Goal: Information Seeking & Learning: Learn about a topic

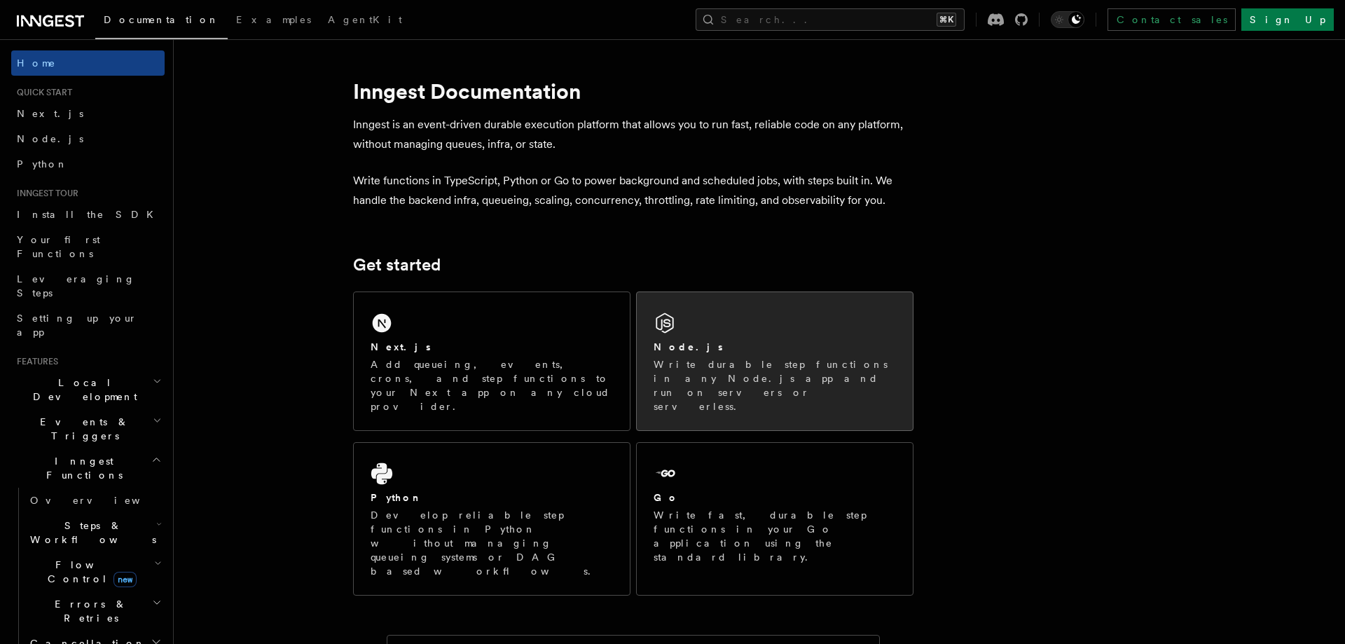
click at [793, 362] on p "Write durable step functions in any Node.js app and run on servers or serverles…" at bounding box center [775, 385] width 242 height 56
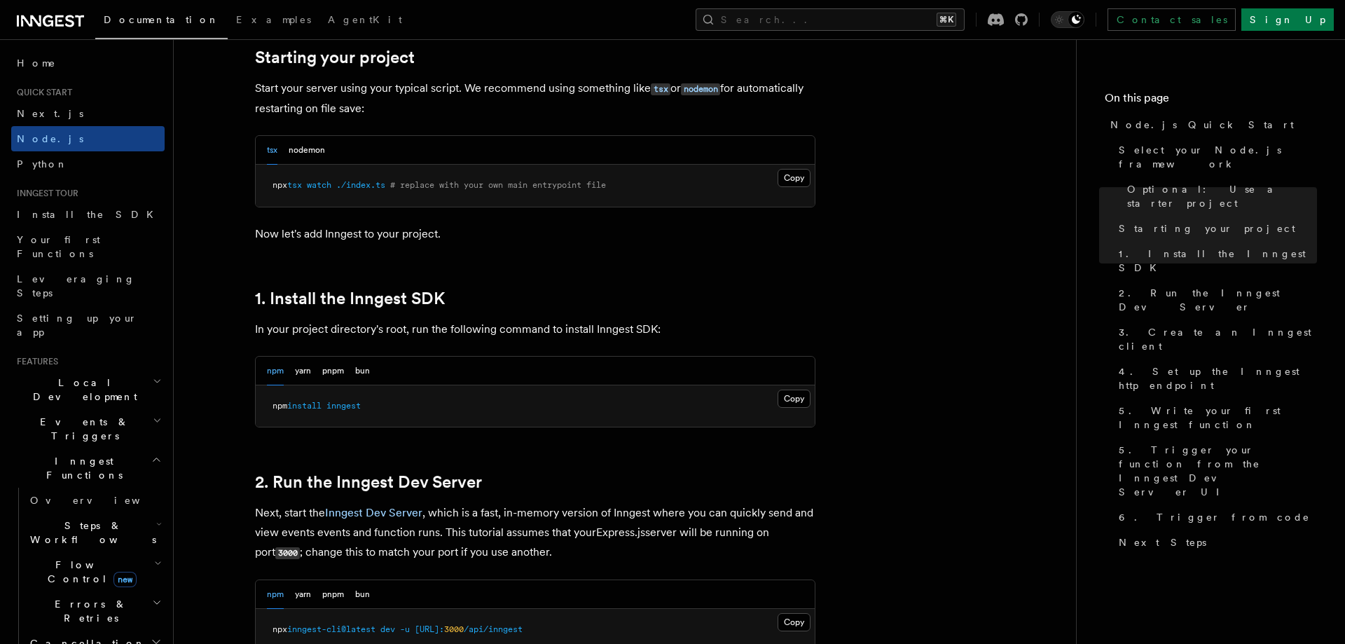
scroll to position [689, 0]
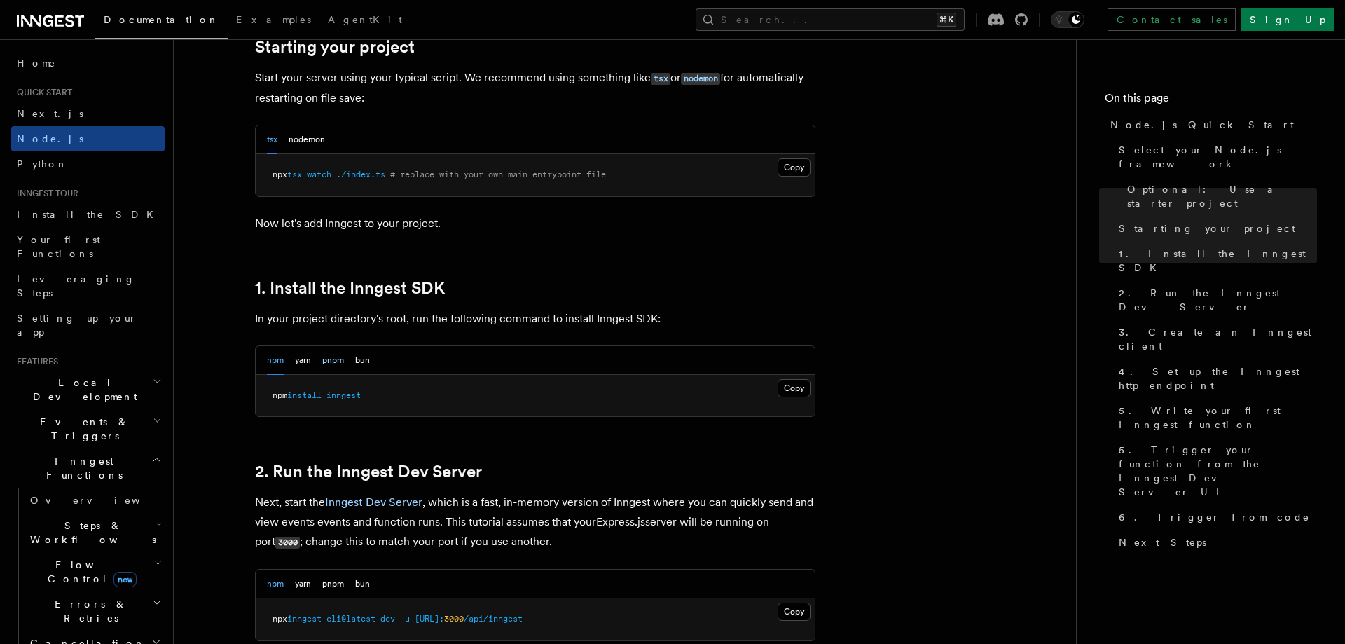
click at [331, 361] on button "pnpm" at bounding box center [333, 360] width 22 height 29
click at [802, 390] on button "Copy Copied" at bounding box center [794, 388] width 33 height 18
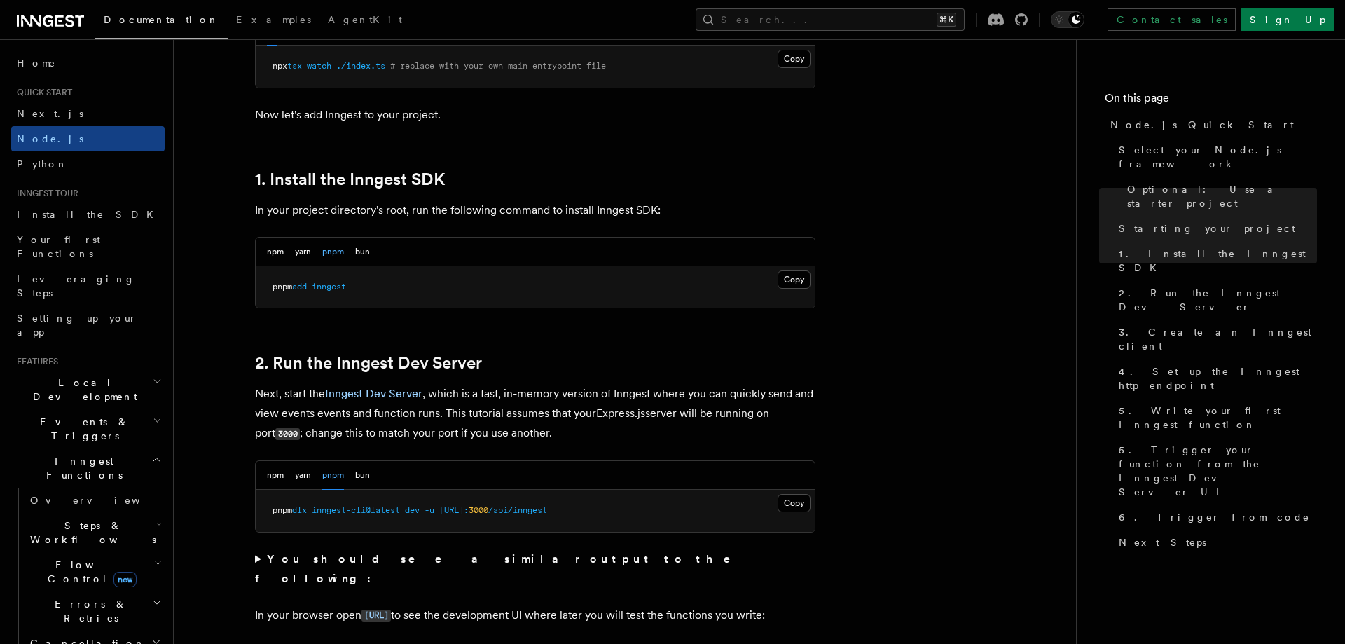
scroll to position [803, 0]
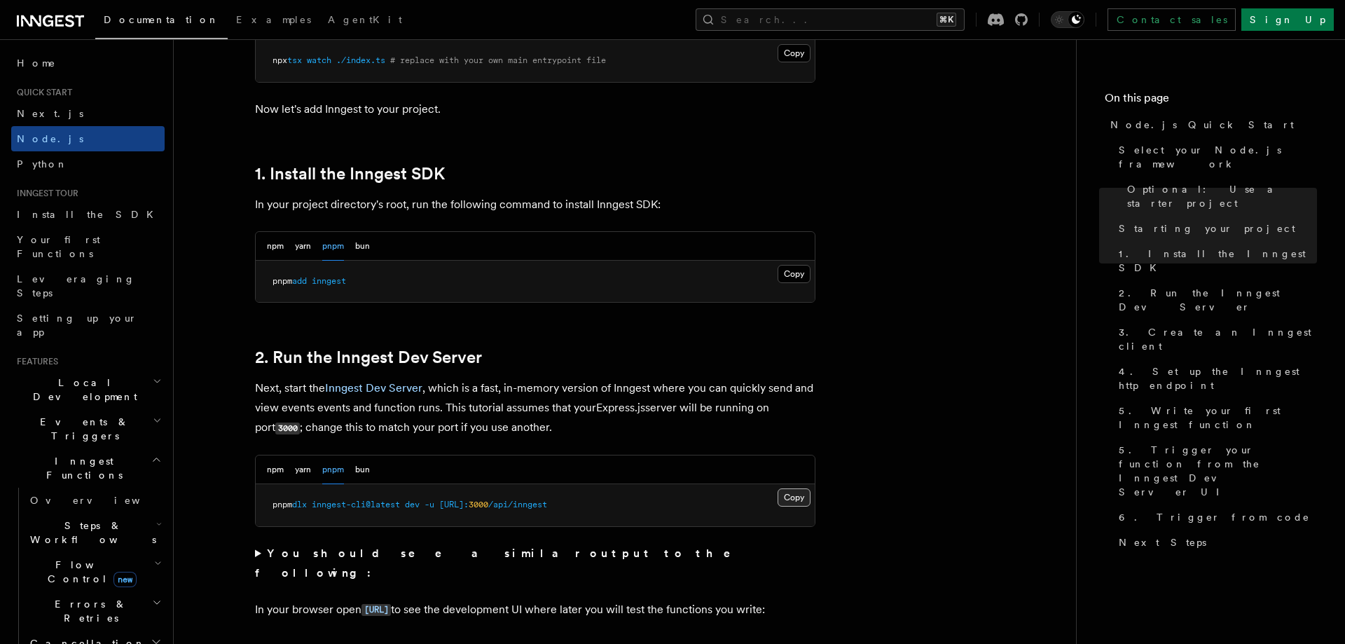
click at [783, 498] on button "Copy Copied" at bounding box center [794, 497] width 33 height 18
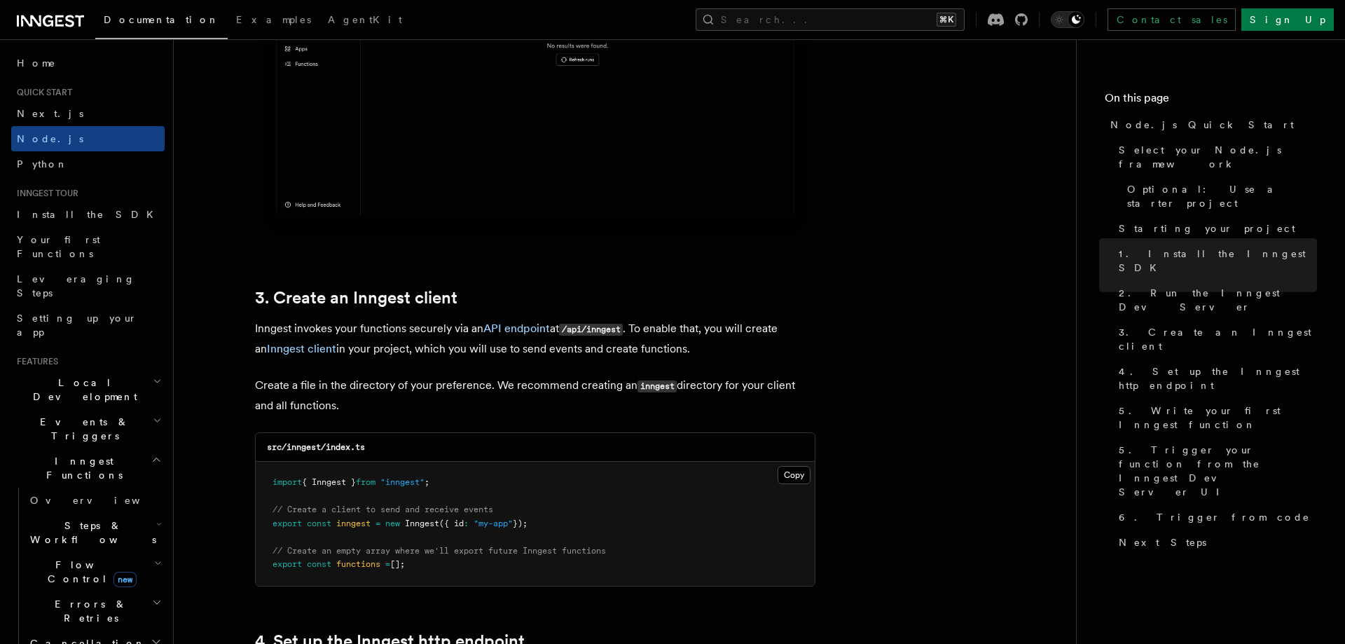
scroll to position [1558, 0]
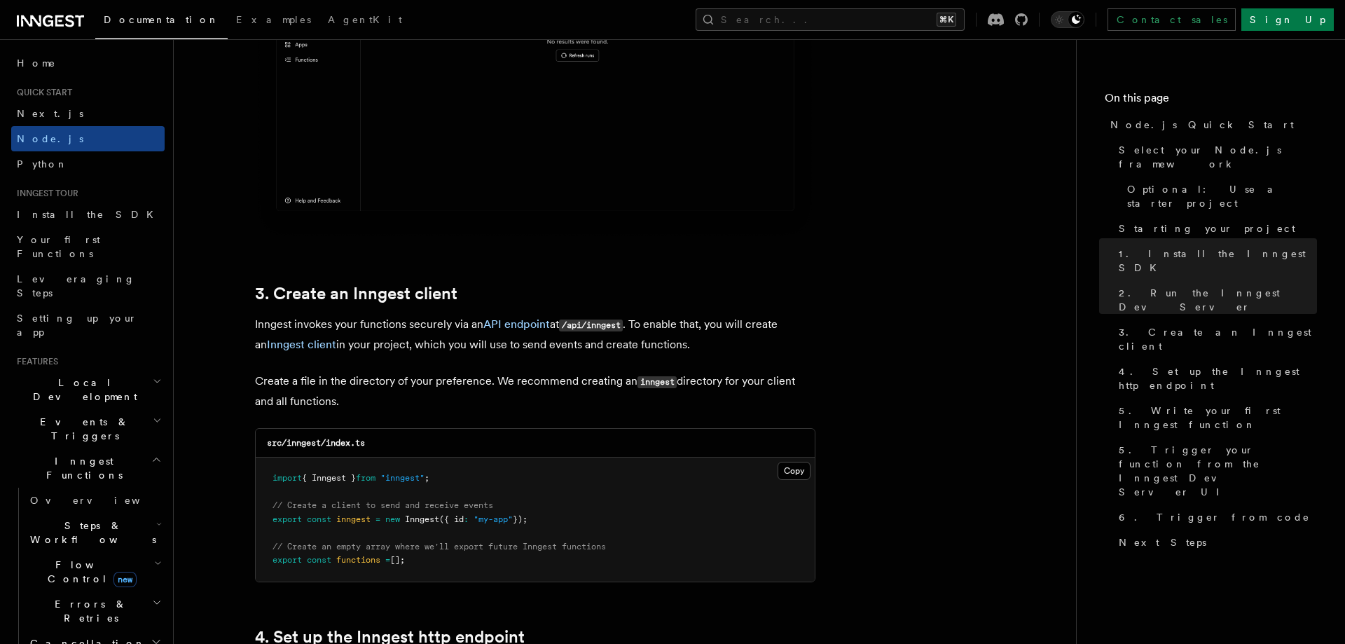
click at [301, 444] on code "src/inngest/index.ts" at bounding box center [316, 443] width 98 height 10
click at [785, 469] on button "Copy Copied" at bounding box center [794, 471] width 33 height 18
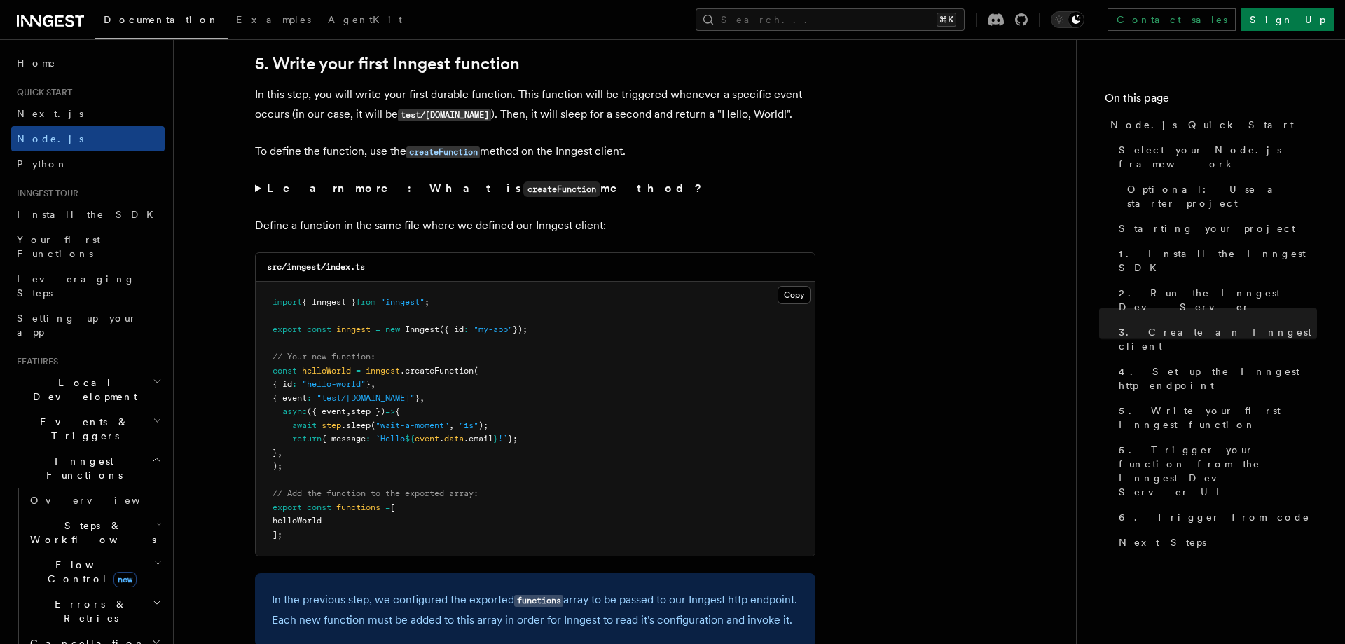
scroll to position [2653, 0]
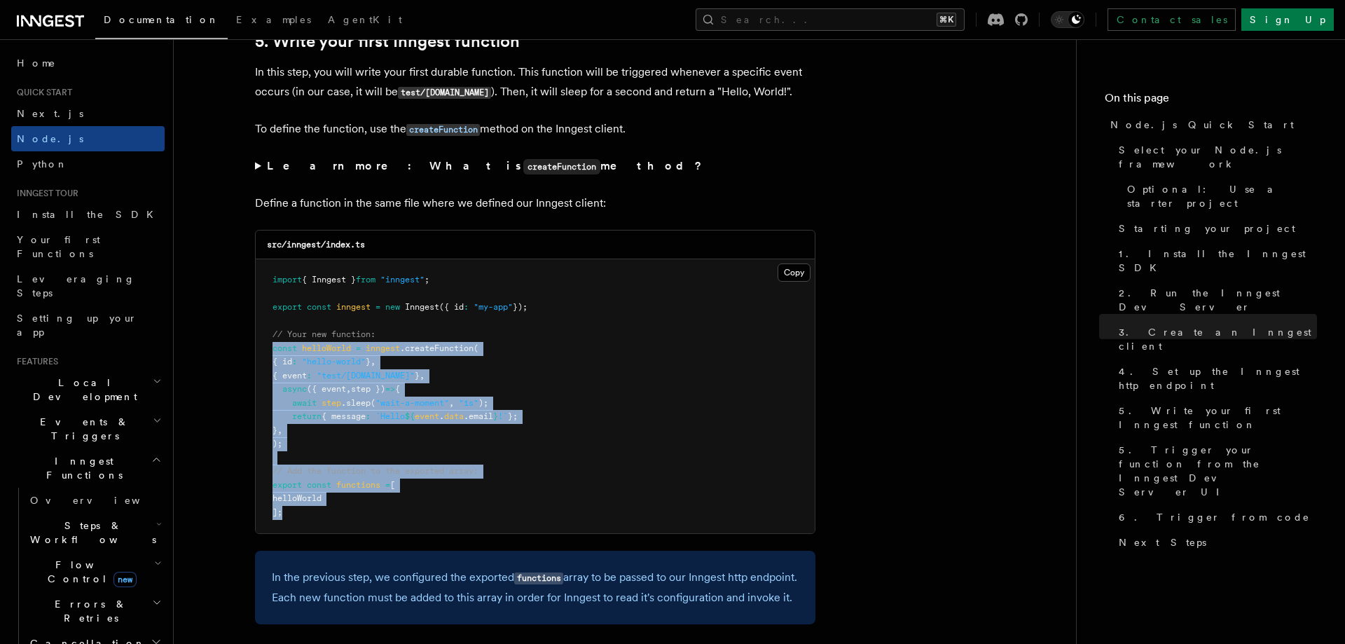
drag, startPoint x: 274, startPoint y: 345, endPoint x: 299, endPoint y: 517, distance: 173.4
click at [299, 517] on pre "import { Inngest } from "inngest" ; export const inngest = new Inngest ({ id : …" at bounding box center [535, 396] width 559 height 274
copy code "const helloWorld = inngest .createFunction ( { id : "hello-world" } , { event :…"
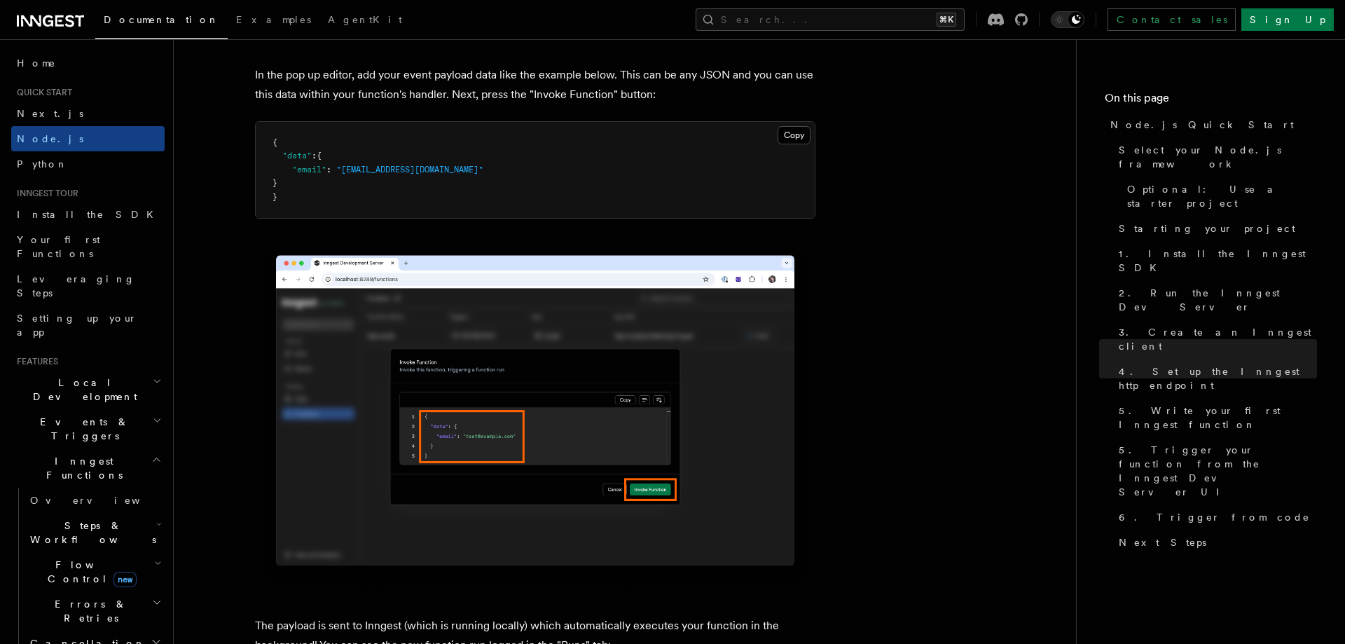
scroll to position [4211, 0]
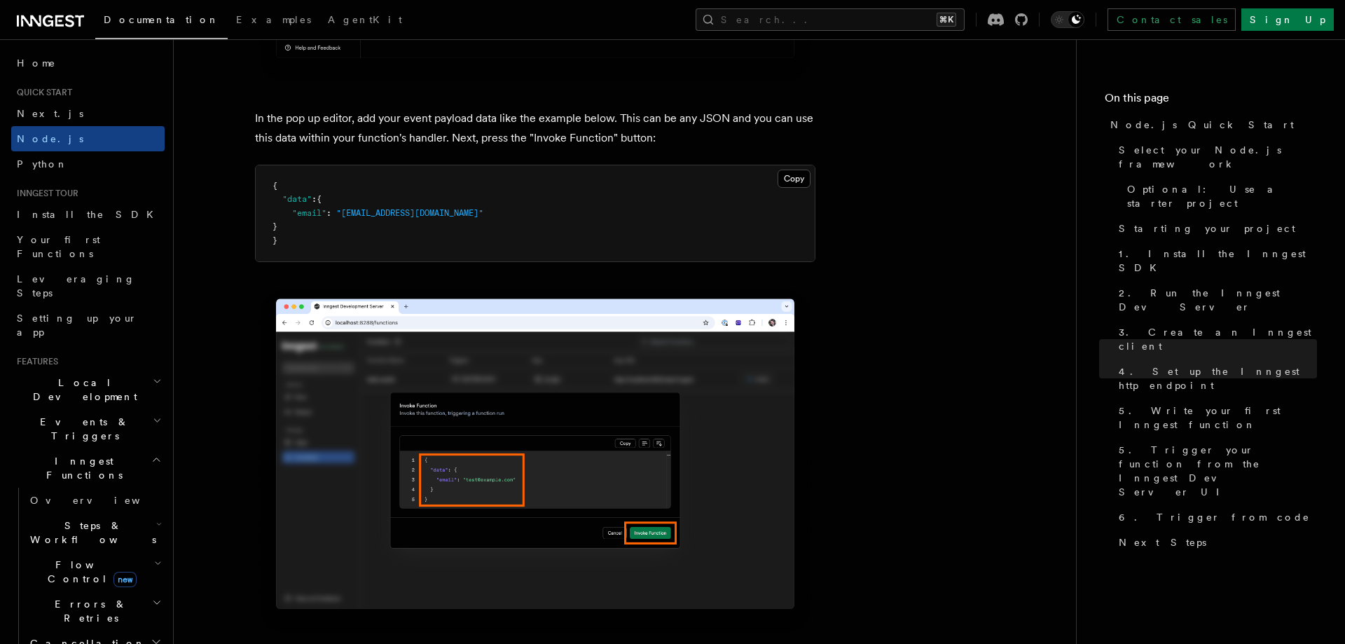
click at [369, 218] on span ""test@example.com"" at bounding box center [409, 213] width 147 height 10
copy code ""email" : "test@example.com""
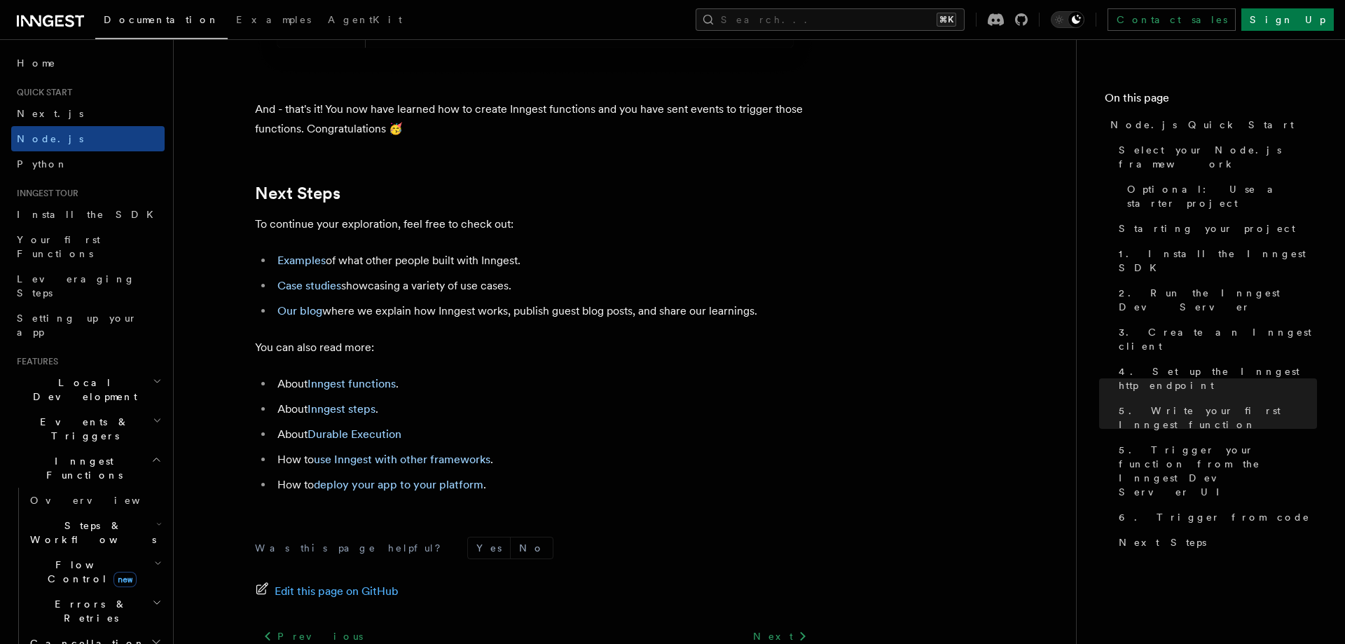
scroll to position [8635, 0]
click at [345, 440] on link "Durable Execution" at bounding box center [355, 433] width 94 height 13
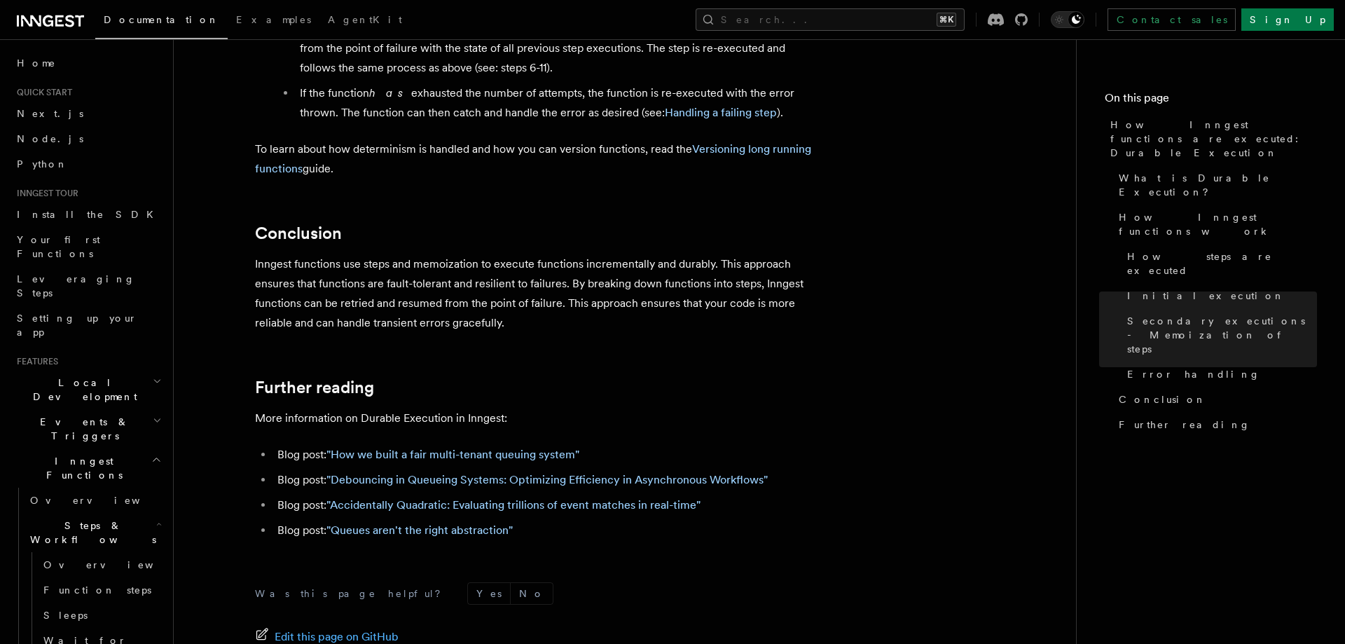
scroll to position [2675, 0]
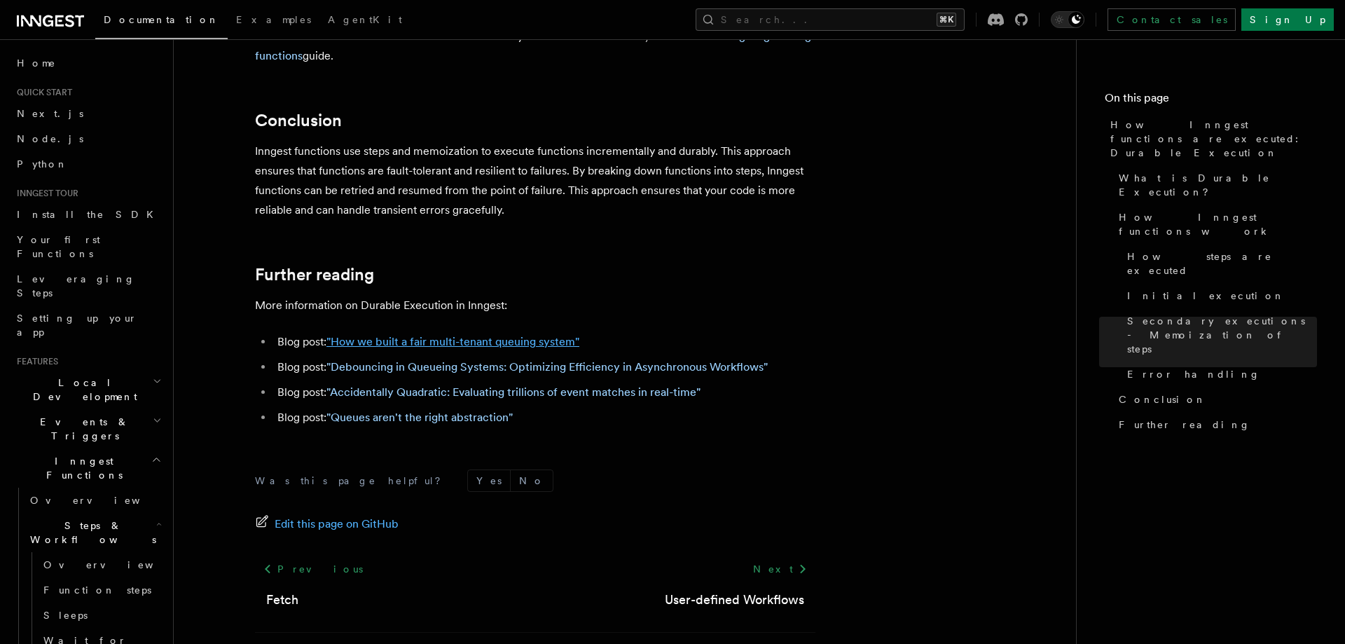
click at [474, 335] on link ""How we built a fair multi-tenant queuing system"" at bounding box center [453, 341] width 253 height 13
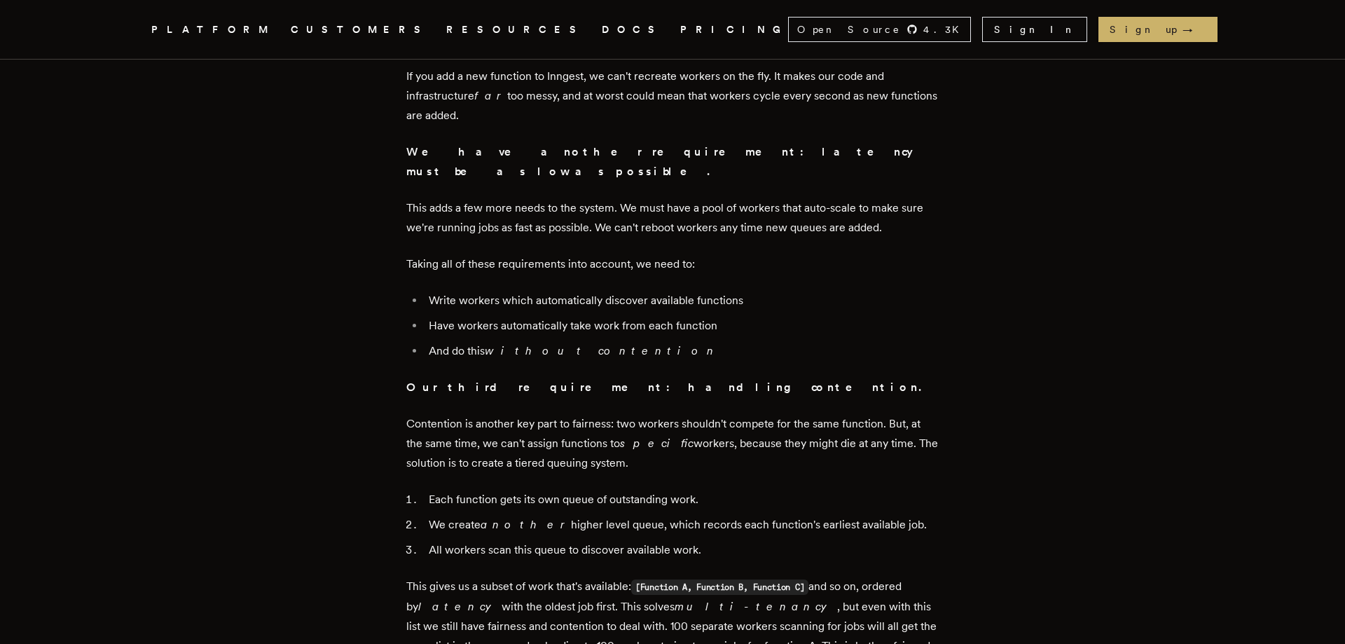
scroll to position [3571, 0]
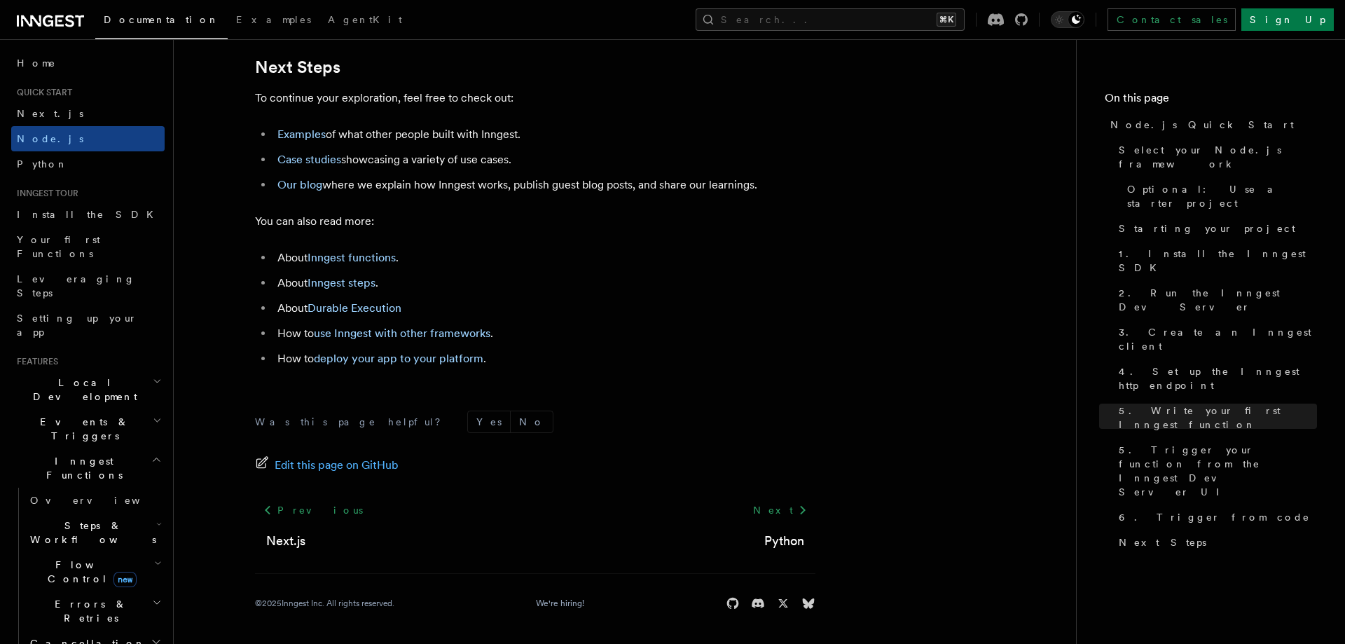
scroll to position [8800, 0]
click at [68, 18] on icon at bounding box center [50, 21] width 67 height 17
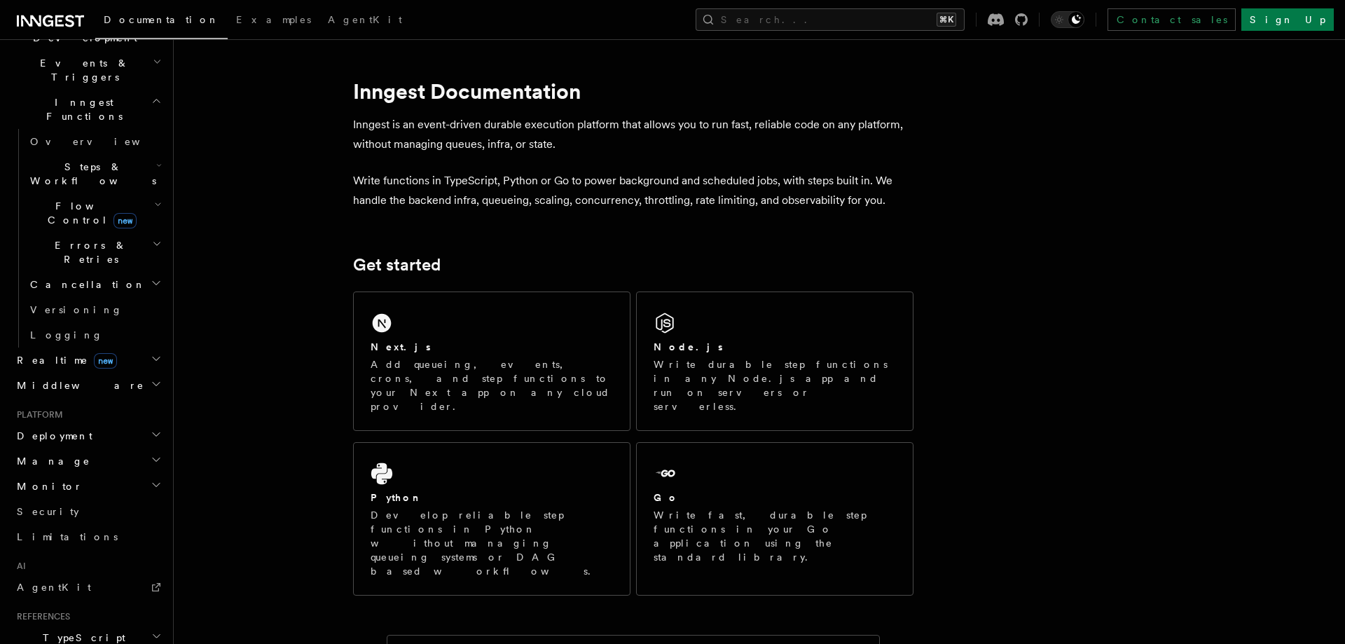
scroll to position [388, 0]
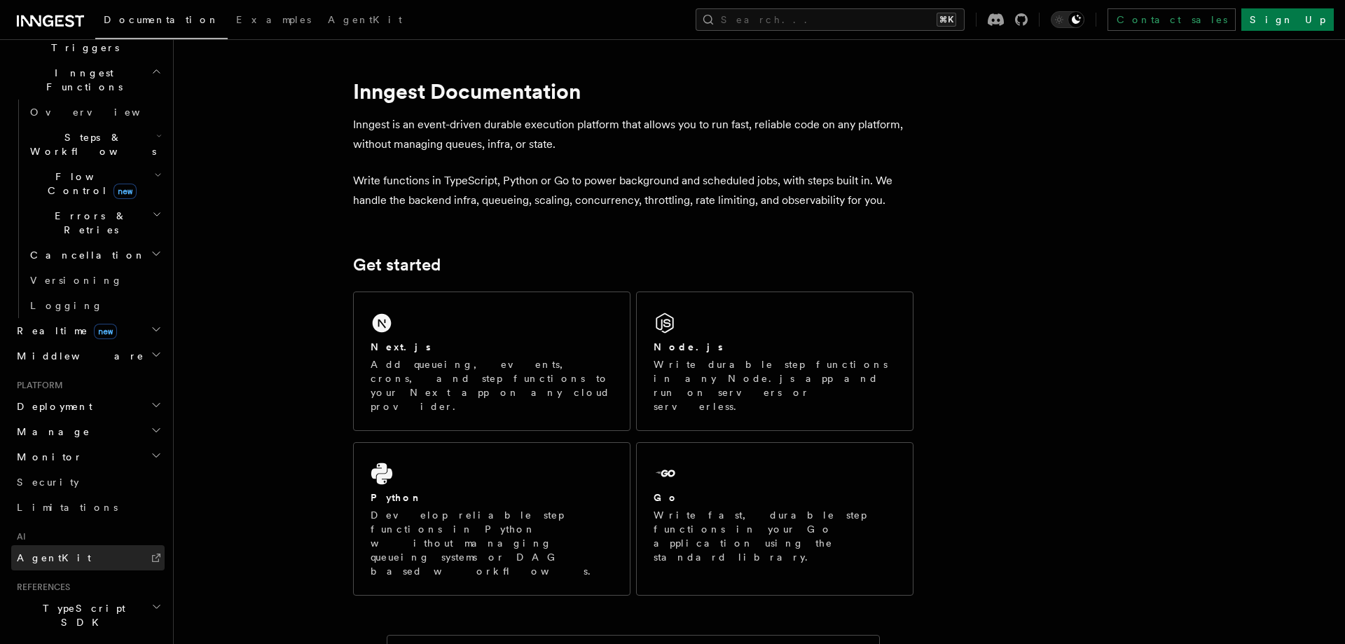
click at [56, 545] on link "AgentKit" at bounding box center [87, 557] width 153 height 25
